Goal: Information Seeking & Learning: Find specific fact

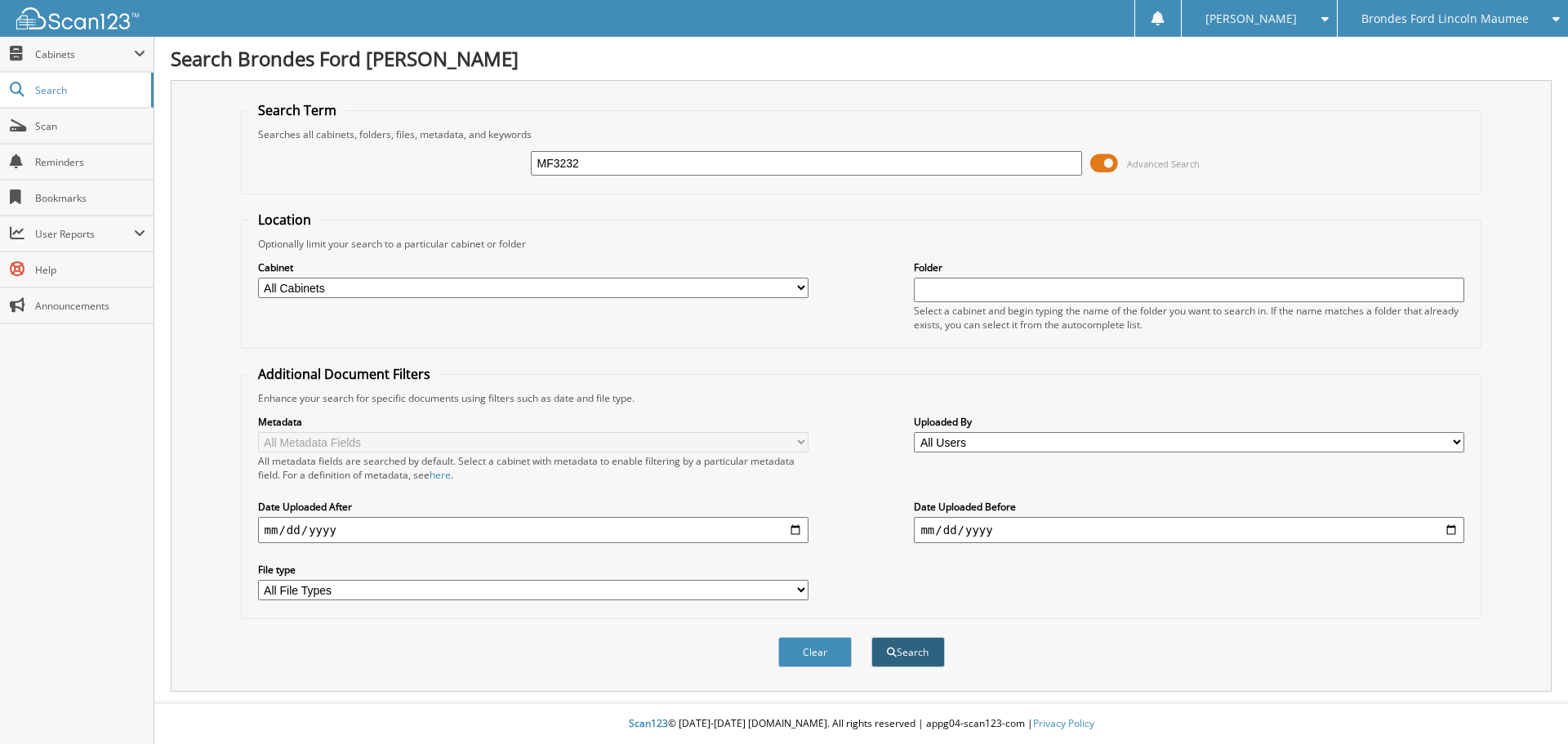
type input "MF3232"
click at [897, 658] on button "Search" at bounding box center [908, 652] width 73 height 30
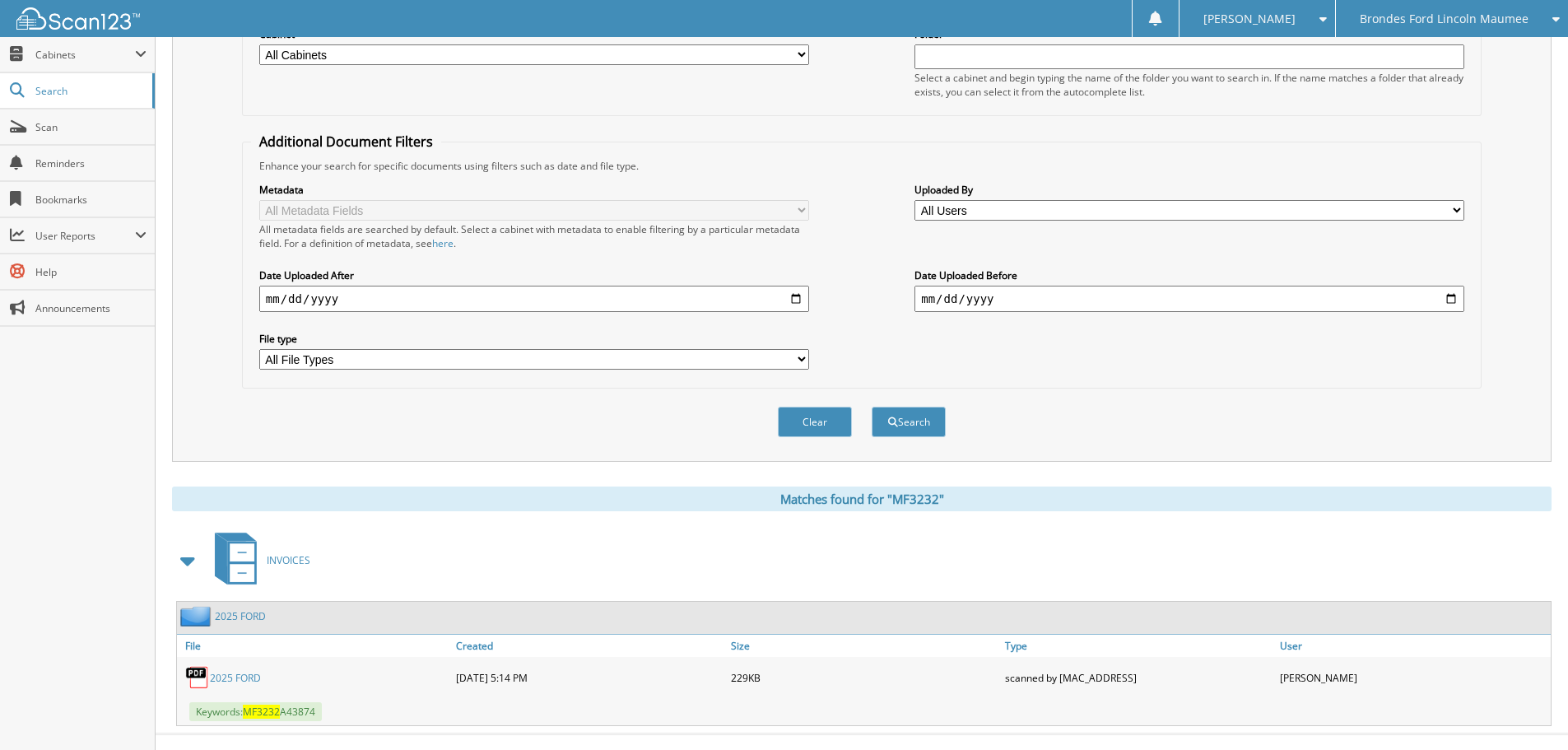
scroll to position [262, 0]
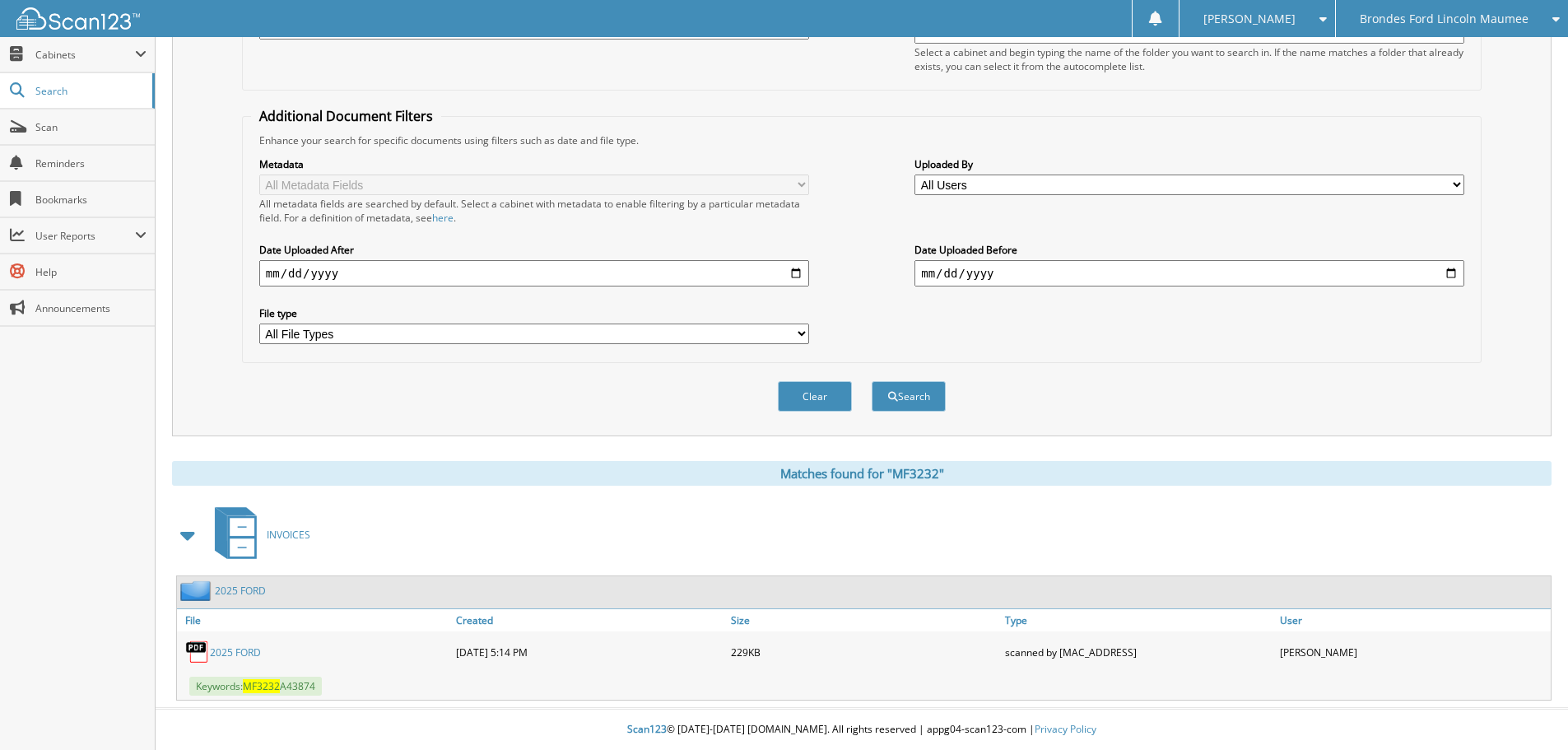
click at [242, 654] on link "2025 FORD" at bounding box center [235, 652] width 51 height 14
click at [226, 648] on link "2025 FORD" at bounding box center [235, 652] width 51 height 14
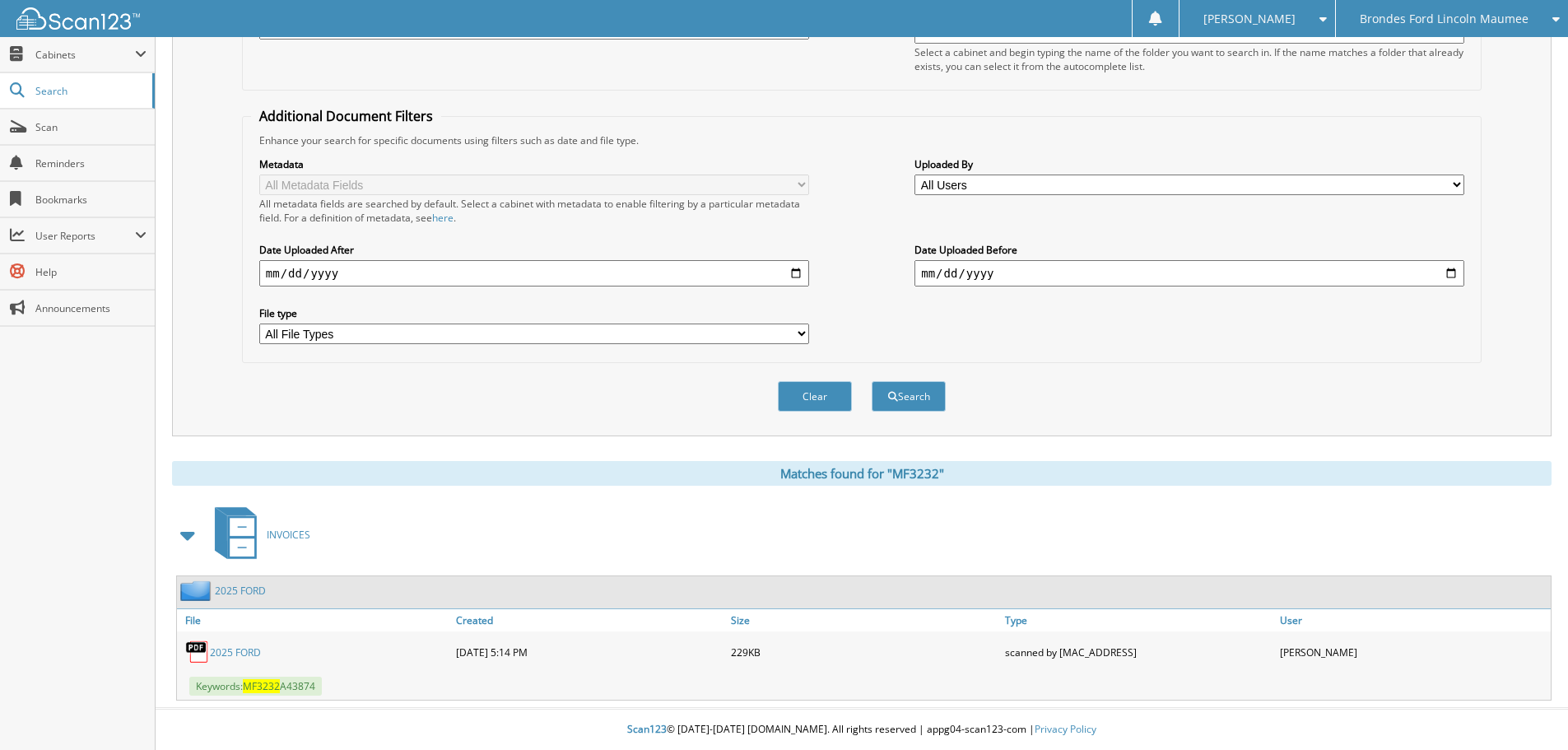
click at [235, 659] on div "2025 FORD" at bounding box center [314, 653] width 275 height 33
click at [307, 684] on span "Keywords: MF3232 A43874" at bounding box center [255, 686] width 132 height 19
copy span "A43874"
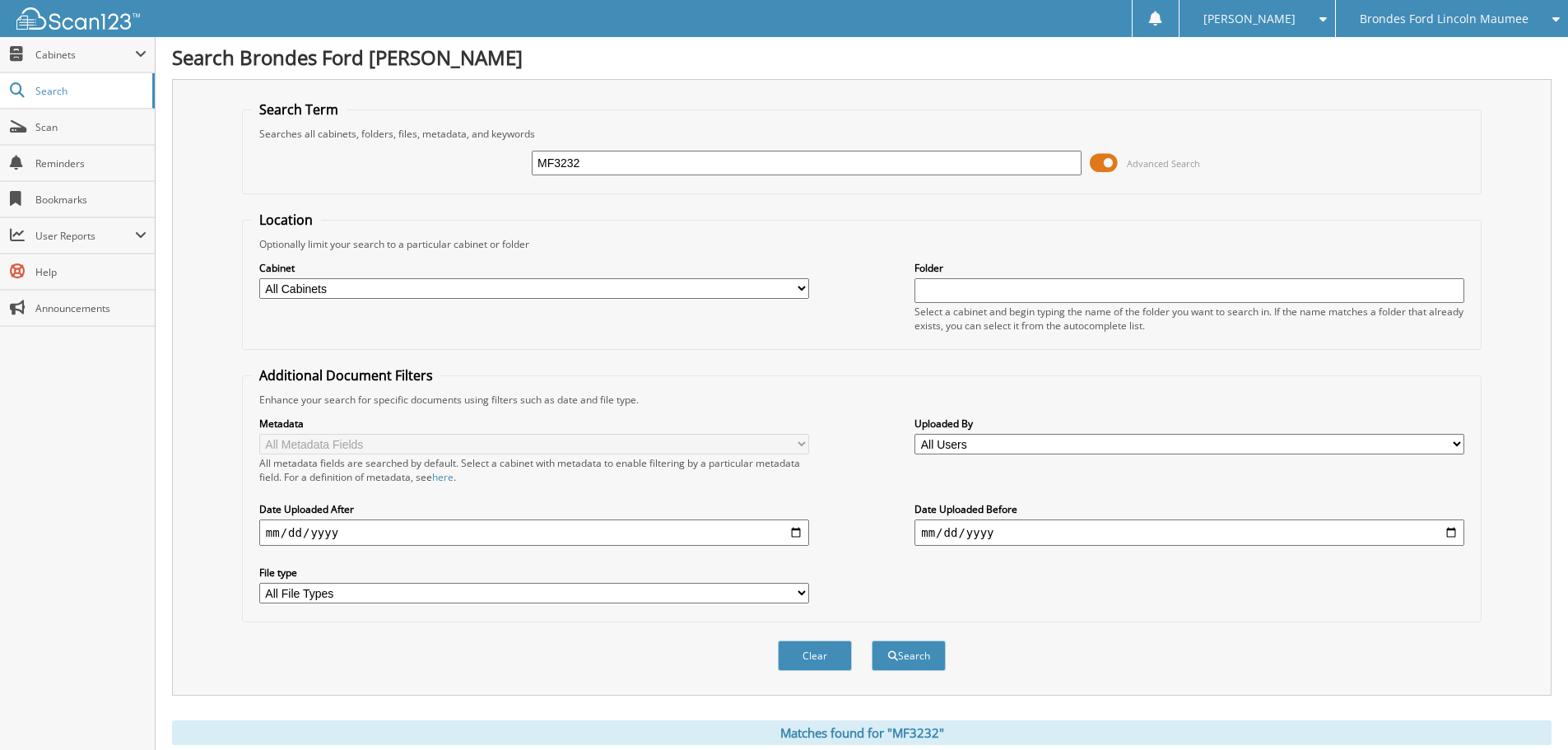
scroll to position [0, 0]
drag, startPoint x: 608, startPoint y: 160, endPoint x: 435, endPoint y: 166, distance: 173.1
click at [449, 168] on div "MF3232 Advanced Search" at bounding box center [862, 165] width 1222 height 44
type input "[PERSON_NAME]"
click at [872, 643] on button "Search" at bounding box center [909, 657] width 74 height 31
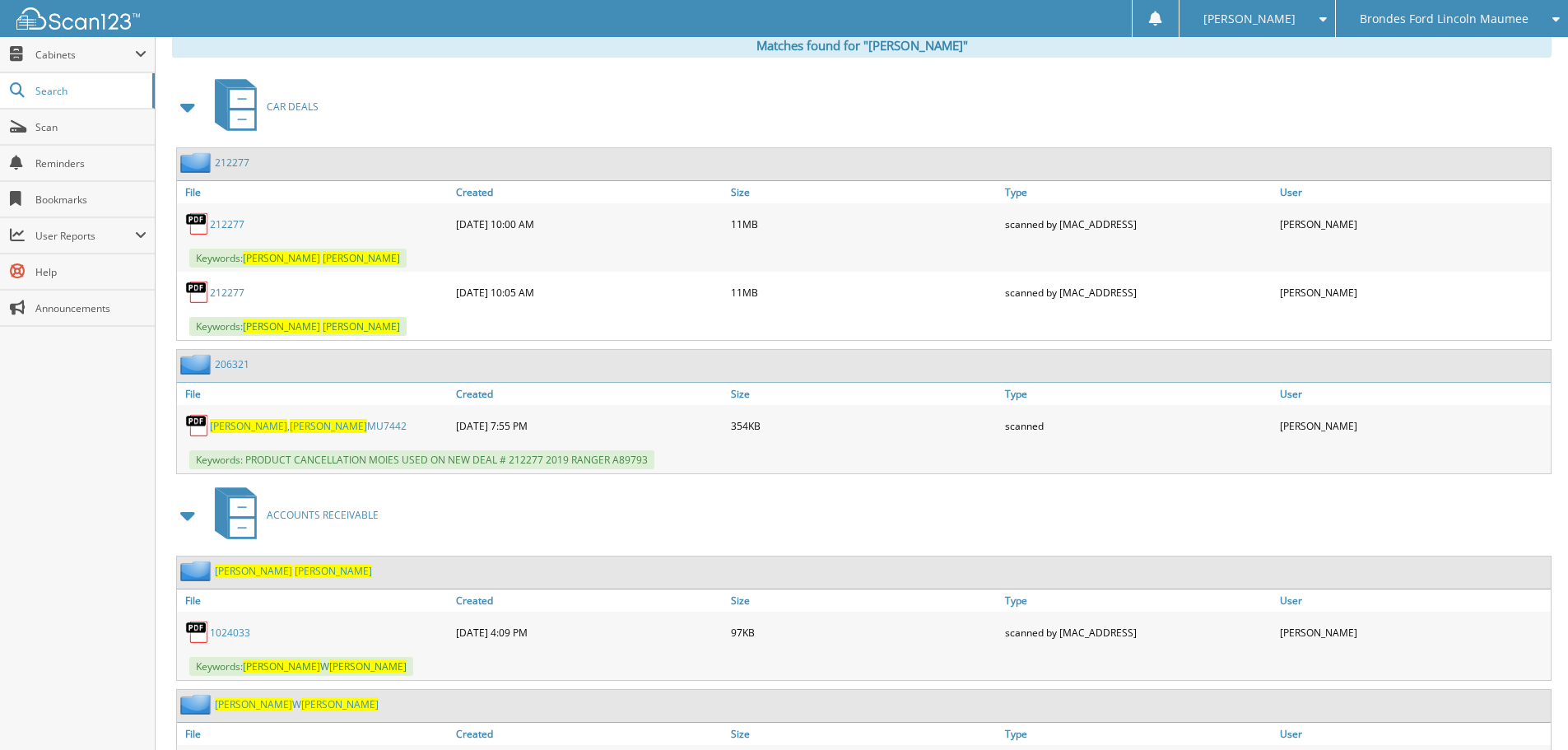
scroll to position [658, 0]
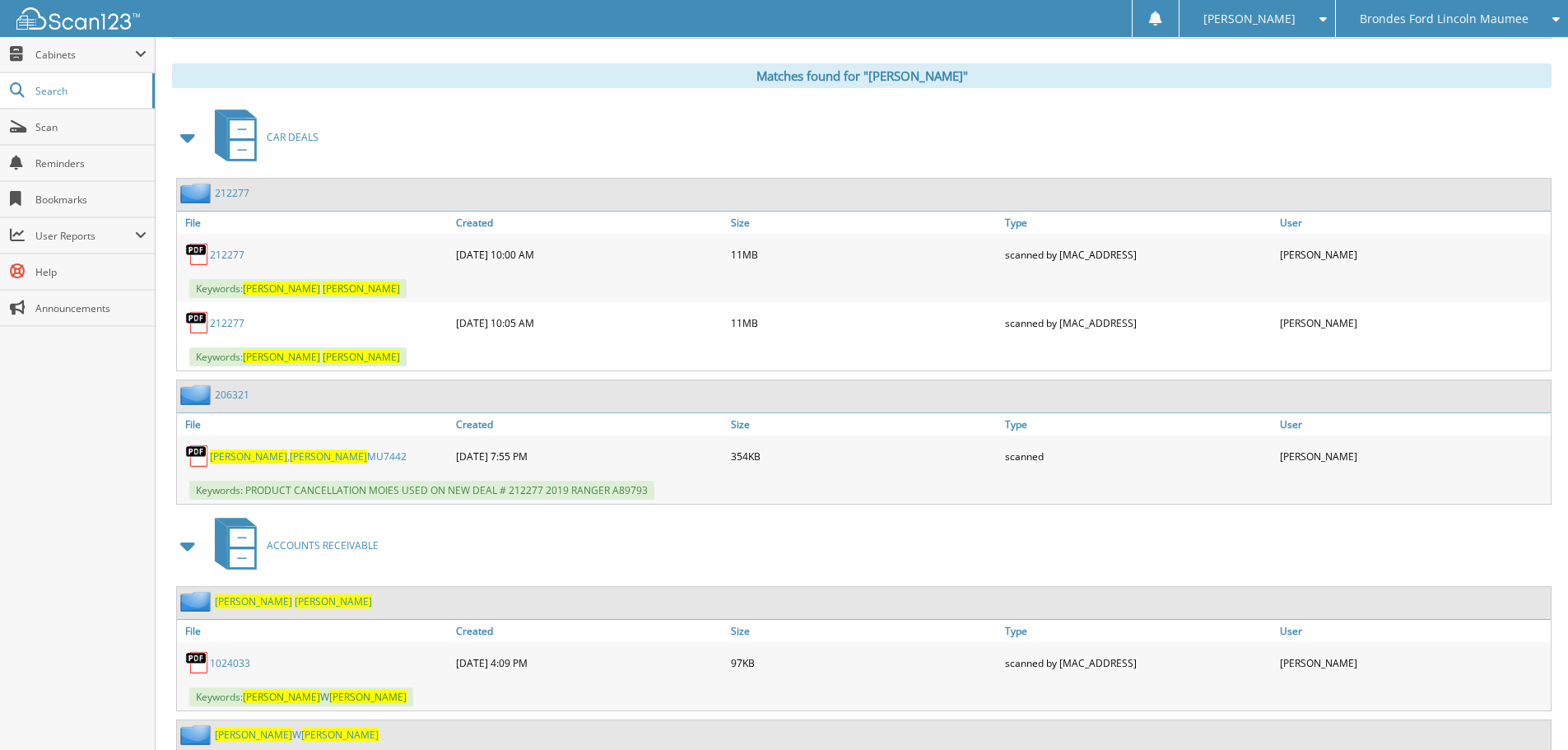
click at [235, 254] on link "212277" at bounding box center [227, 255] width 34 height 14
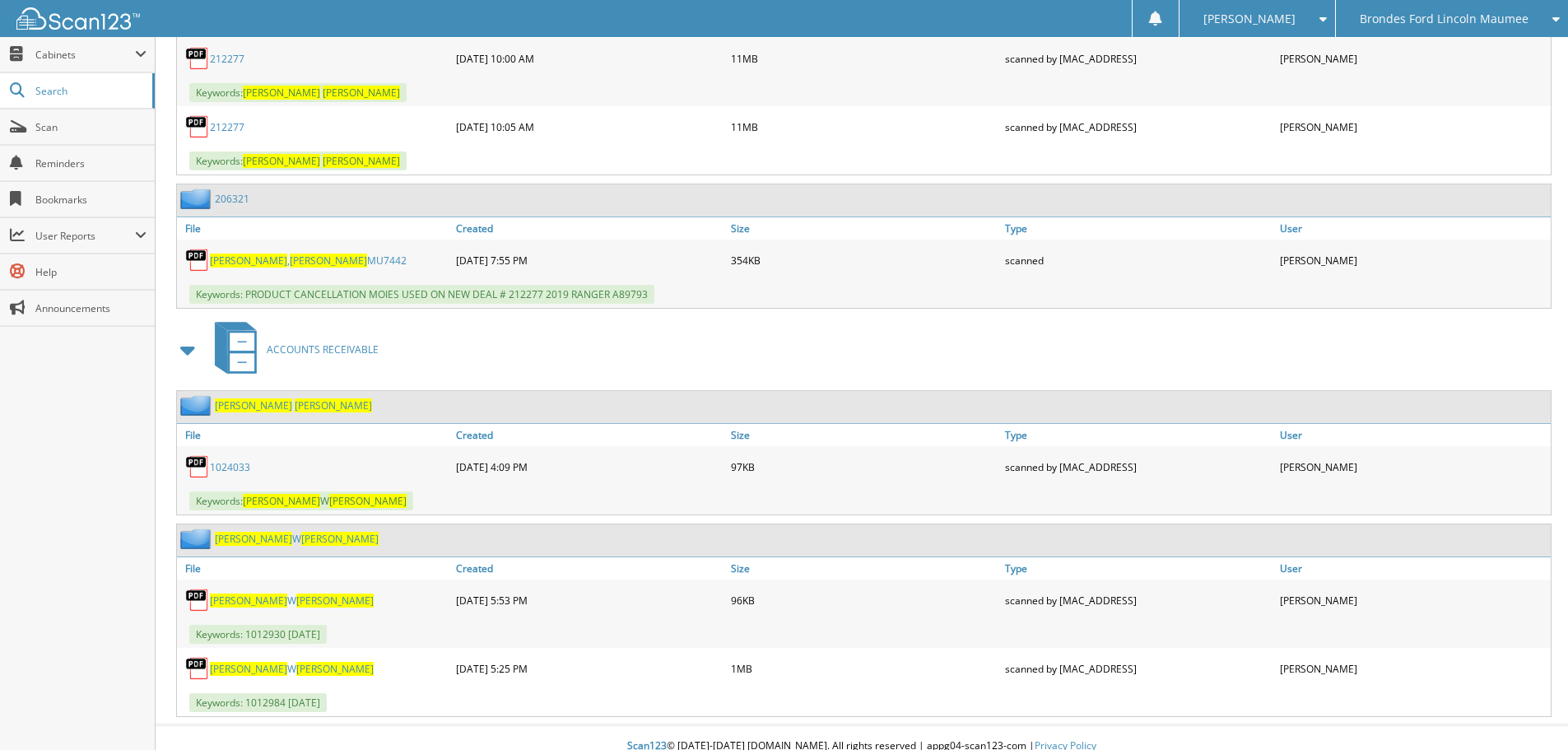
scroll to position [872, 0]
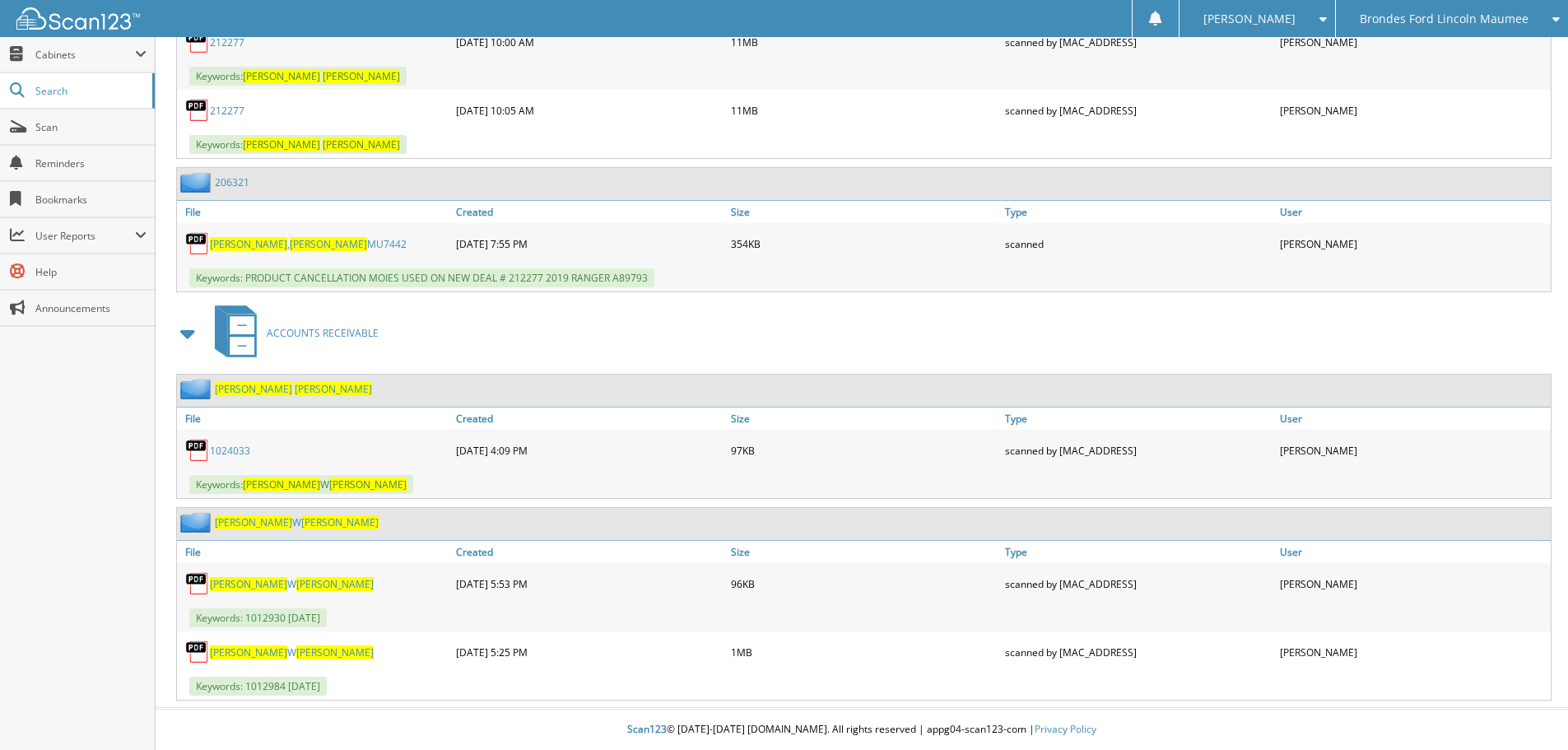
click at [270, 585] on link "ANTHONY W BAKER" at bounding box center [292, 583] width 164 height 14
click at [253, 646] on span "[PERSON_NAME]" at bounding box center [249, 652] width 78 height 14
click at [259, 652] on link "ANTHONY W BAKER" at bounding box center [292, 652] width 164 height 14
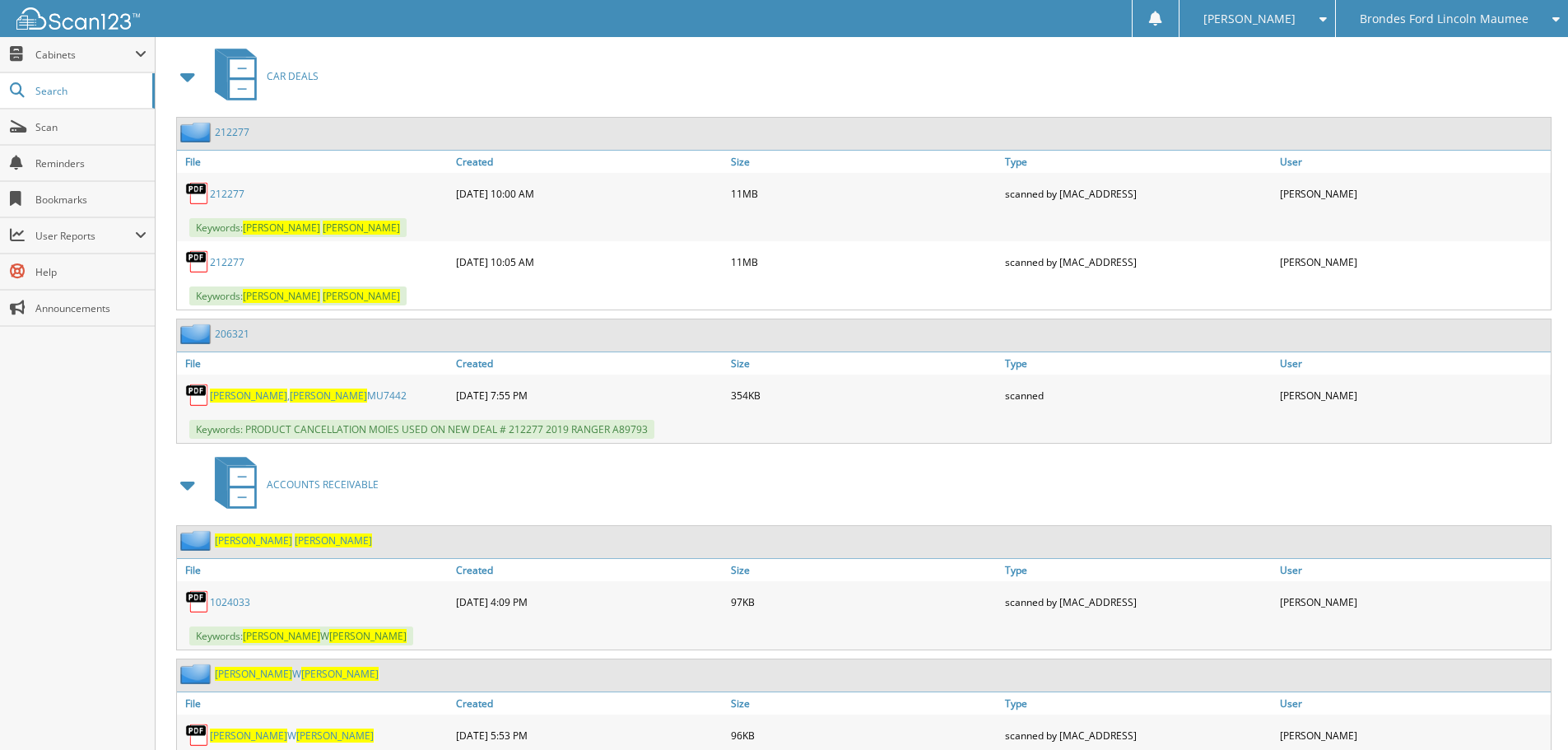
scroll to position [543, 0]
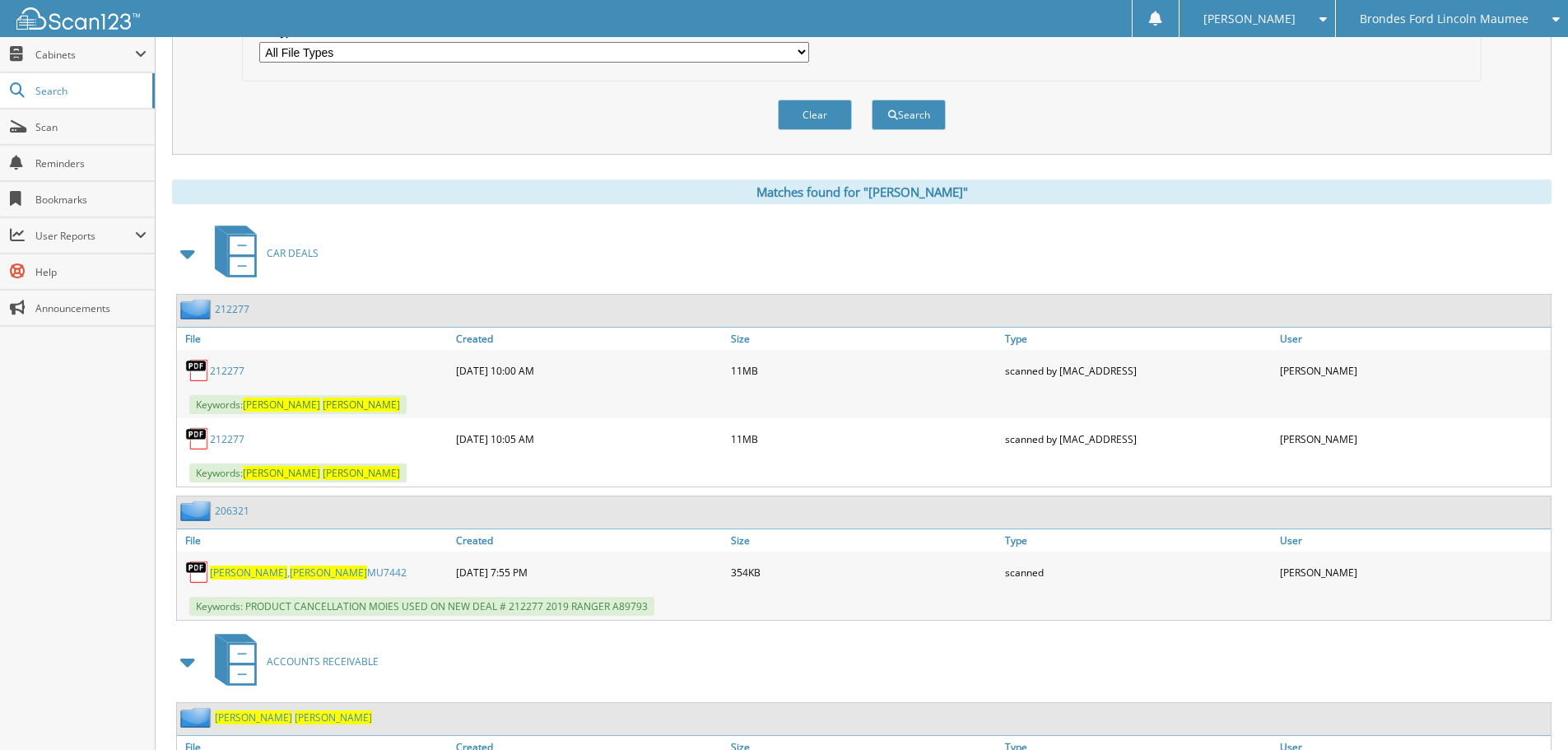
click at [236, 439] on link "212277" at bounding box center [227, 439] width 34 height 14
